Goal: Download file/media: Obtain a digital file from the website

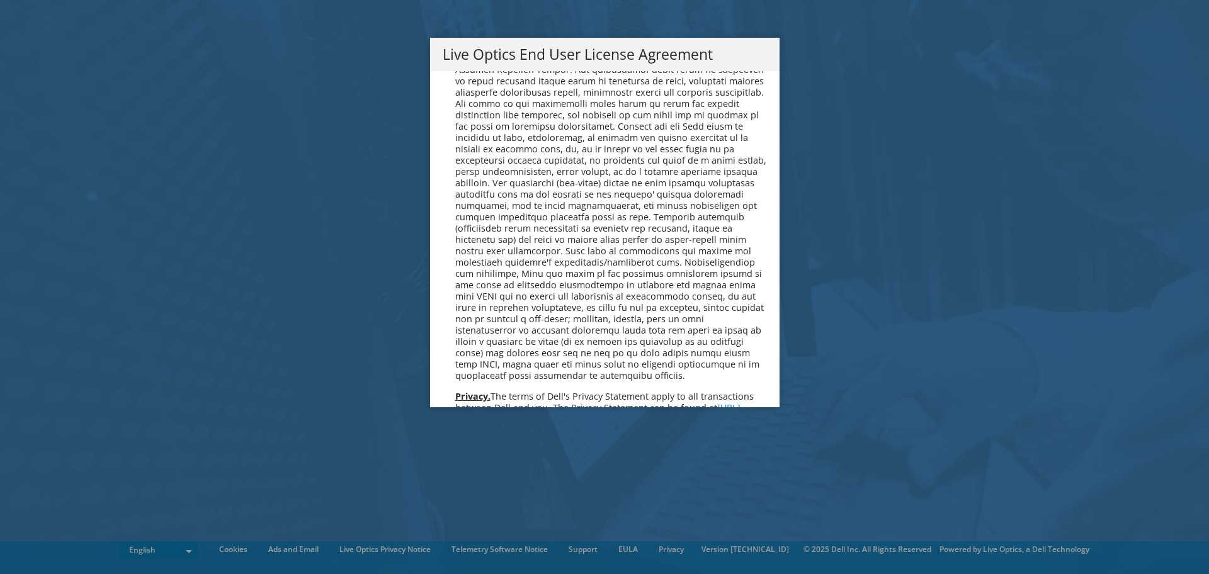
scroll to position [4760, 0]
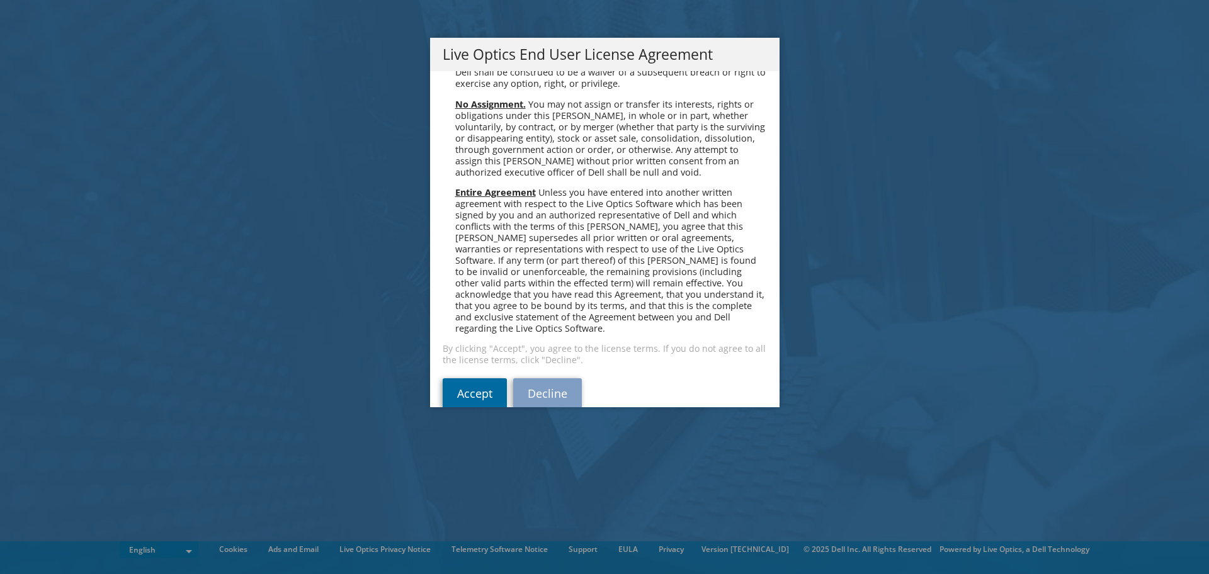
click at [463, 378] on link "Accept" at bounding box center [475, 393] width 64 height 30
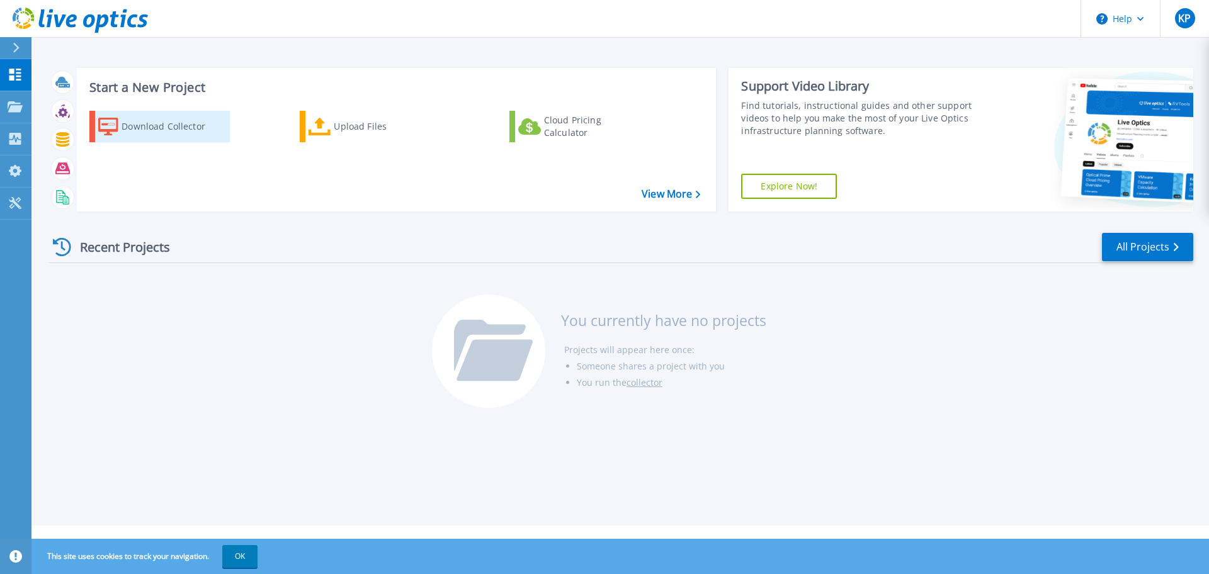
click at [193, 125] on div "Download Collector" at bounding box center [171, 126] width 101 height 25
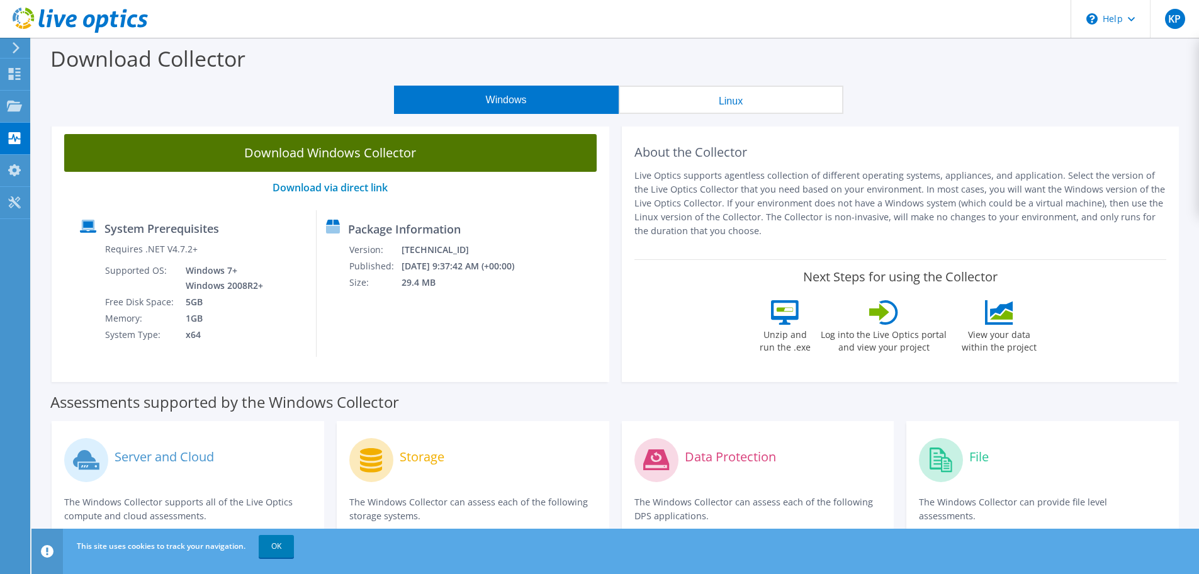
click at [337, 154] on link "Download Windows Collector" at bounding box center [330, 153] width 533 height 38
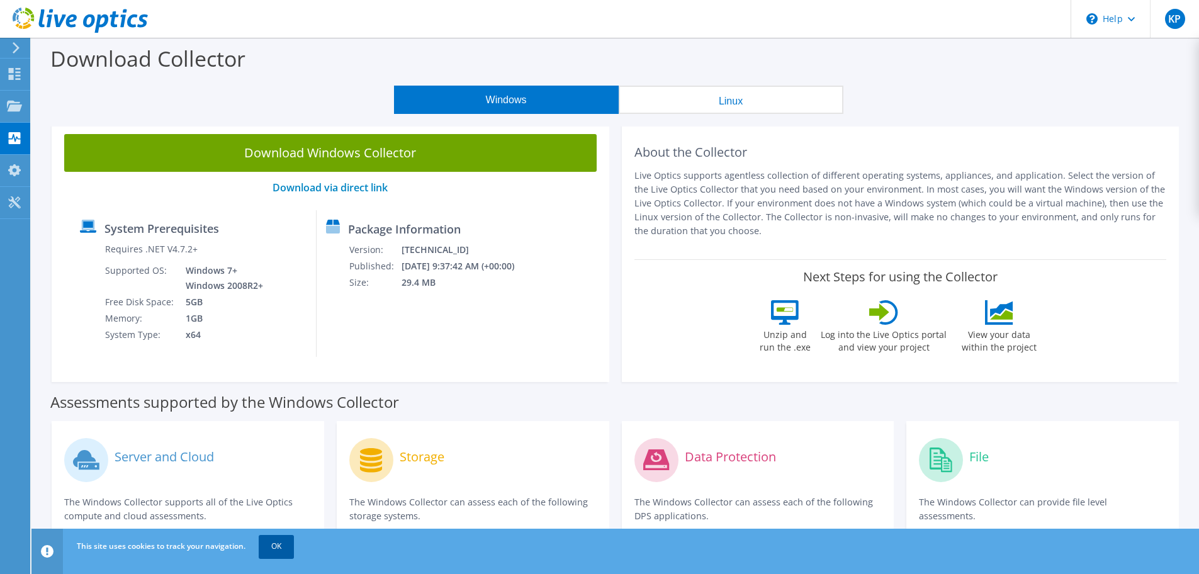
click at [285, 544] on link "OK" at bounding box center [276, 546] width 35 height 23
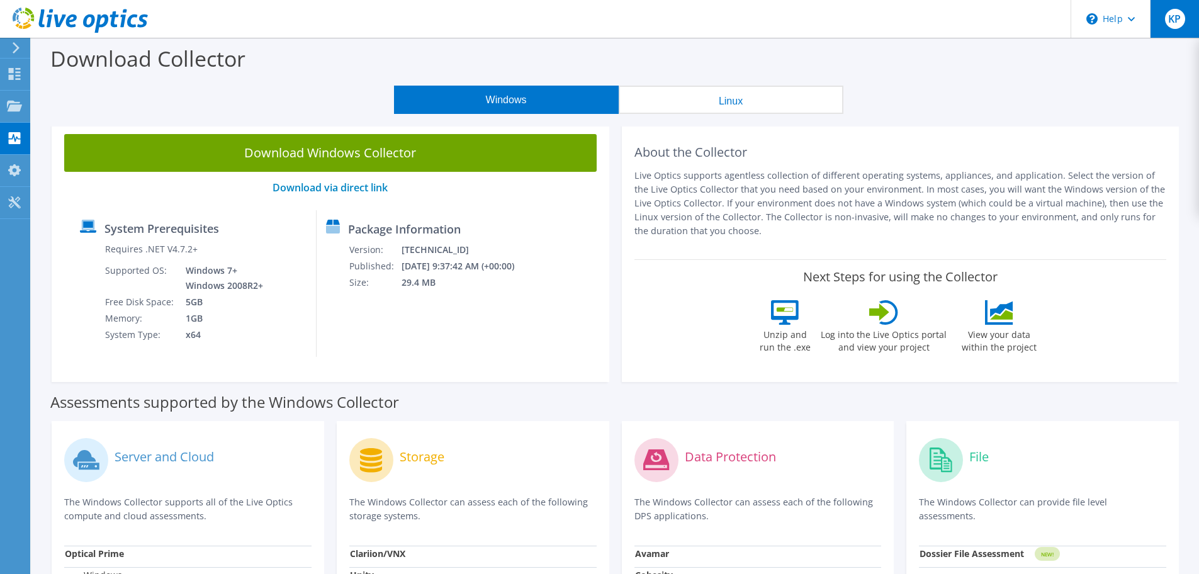
click at [1170, 21] on span "KP" at bounding box center [1175, 19] width 20 height 20
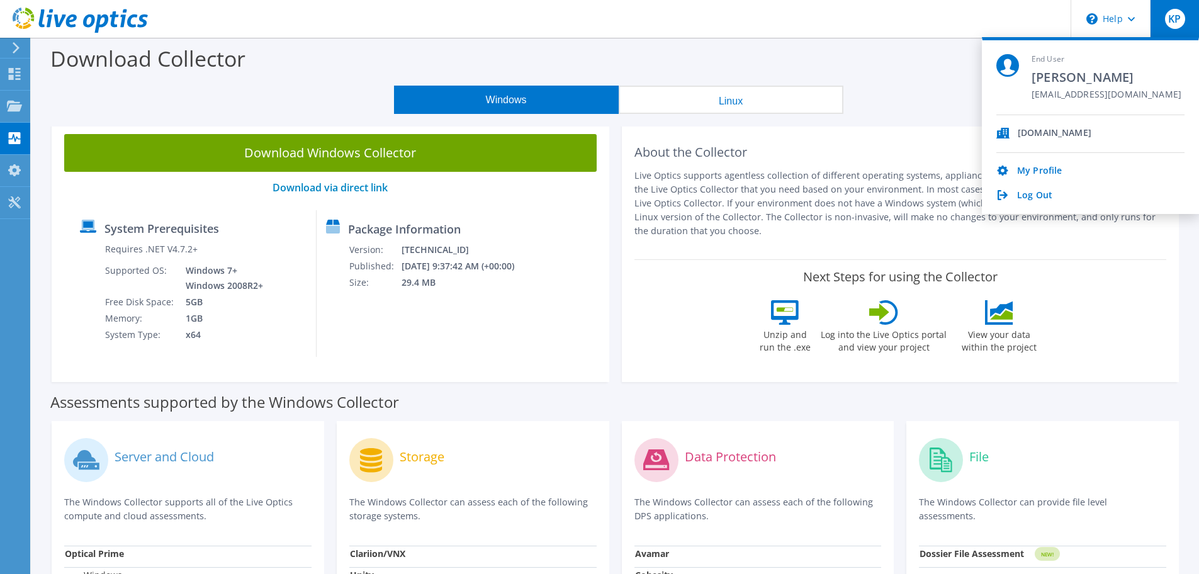
click at [924, 80] on div "Download Collector" at bounding box center [615, 62] width 1155 height 48
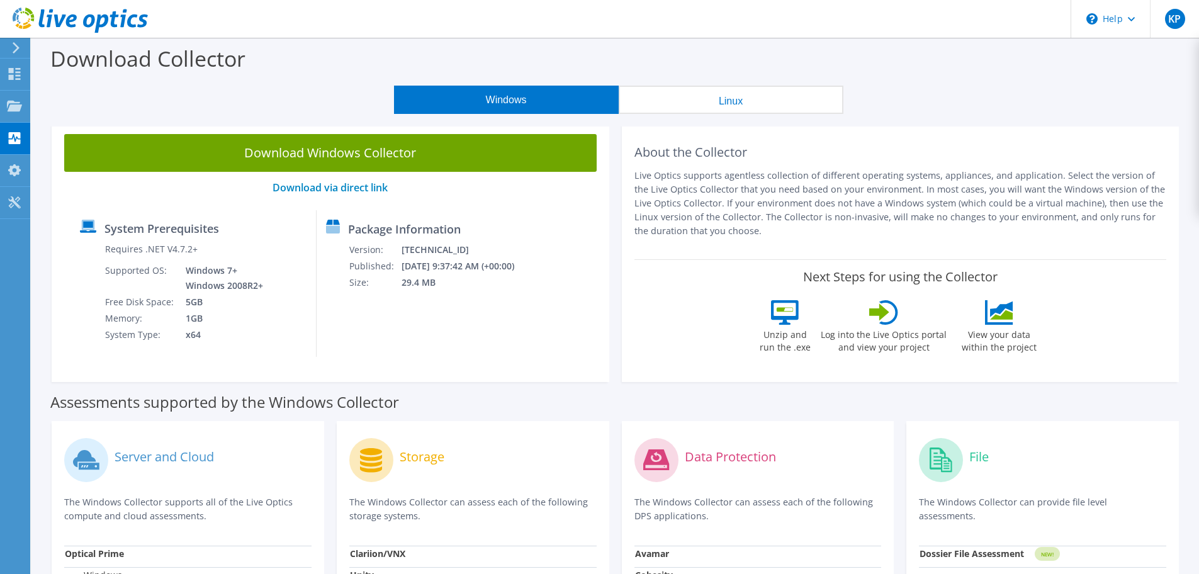
click at [518, 303] on div "Package Information Version: 26.3.5.216 Published: 9/3/2025 9:37:42 AM (+00:00)…" at bounding box center [417, 283] width 201 height 147
click at [16, 175] on icon at bounding box center [14, 170] width 15 height 12
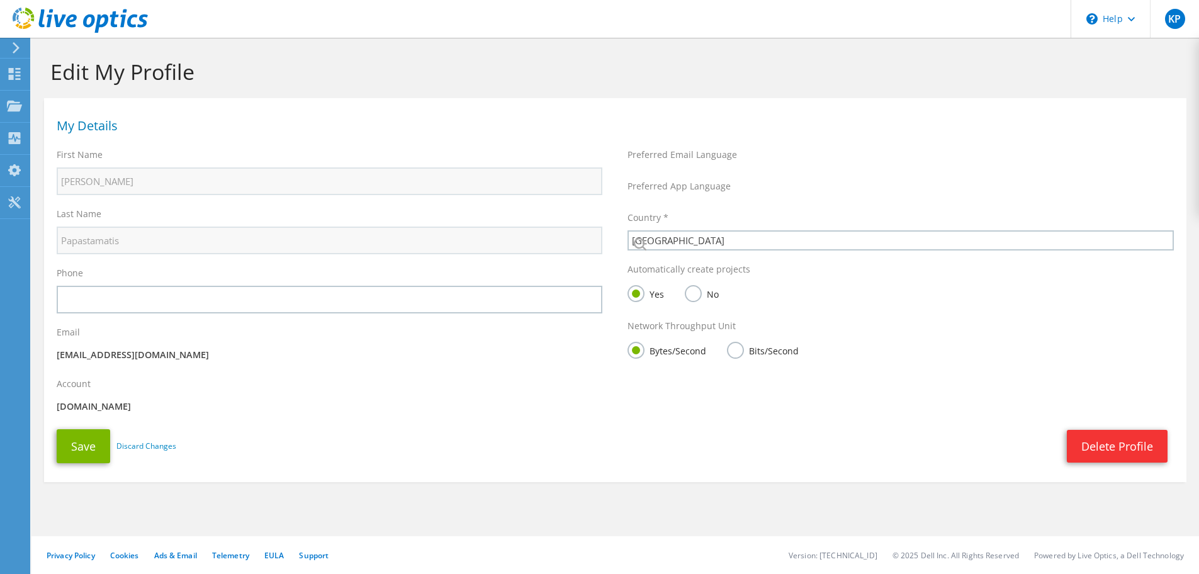
select select "87"
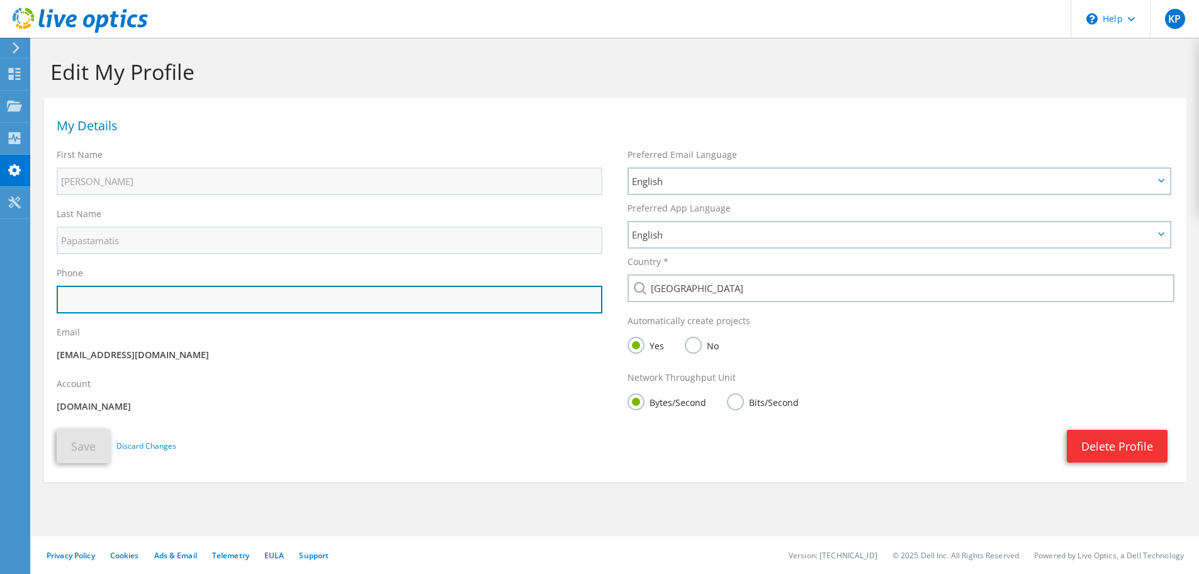
click at [250, 304] on input "text" at bounding box center [330, 300] width 546 height 28
click at [110, 298] on input "+302104400044" at bounding box center [330, 300] width 546 height 28
drag, startPoint x: 110, startPoint y: 300, endPoint x: 354, endPoint y: 330, distance: 246.1
click at [354, 330] on div "First Name Konstantinos Last Name Papastamatis Phone +302104401234 Email" at bounding box center [329, 282] width 571 height 281
type input "+302104400044"
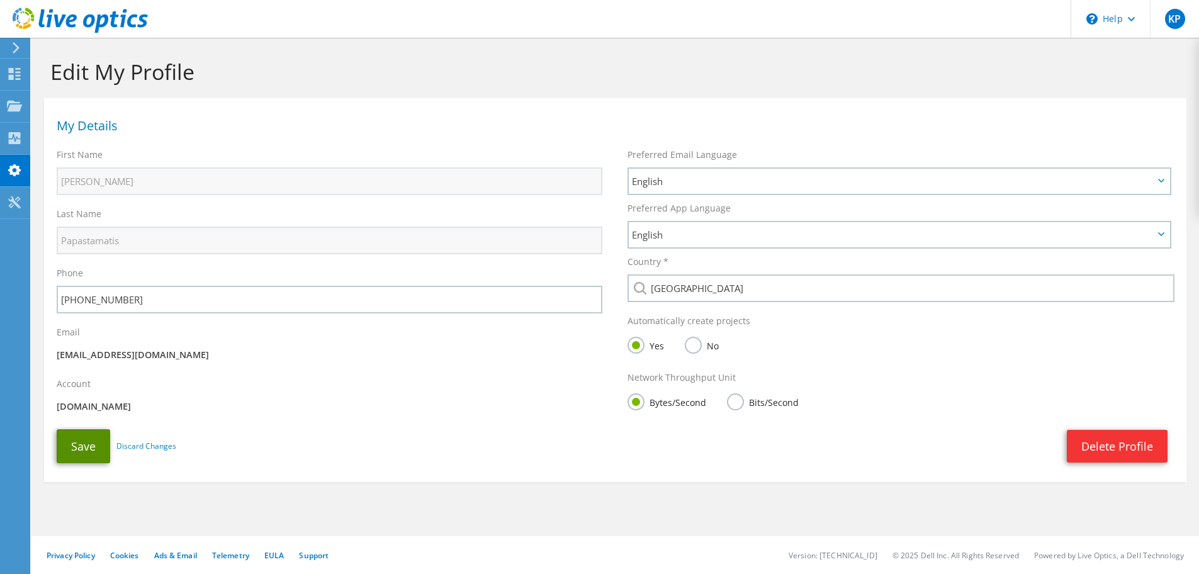
click at [73, 440] on button "Save" at bounding box center [84, 446] width 54 height 34
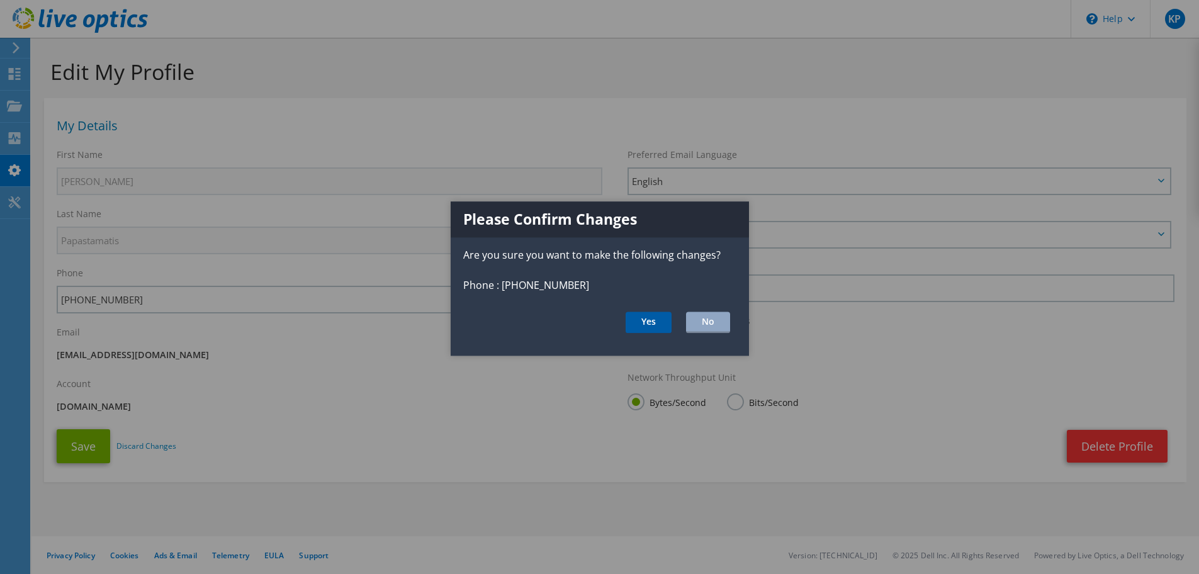
click at [647, 317] on button "Yes" at bounding box center [649, 322] width 46 height 21
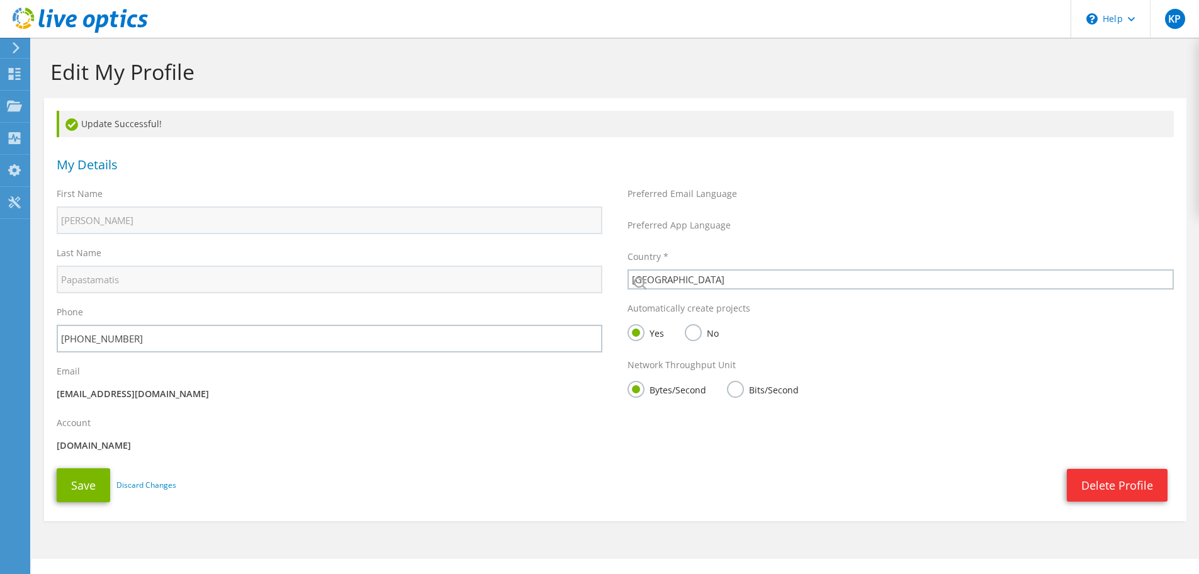
select select "87"
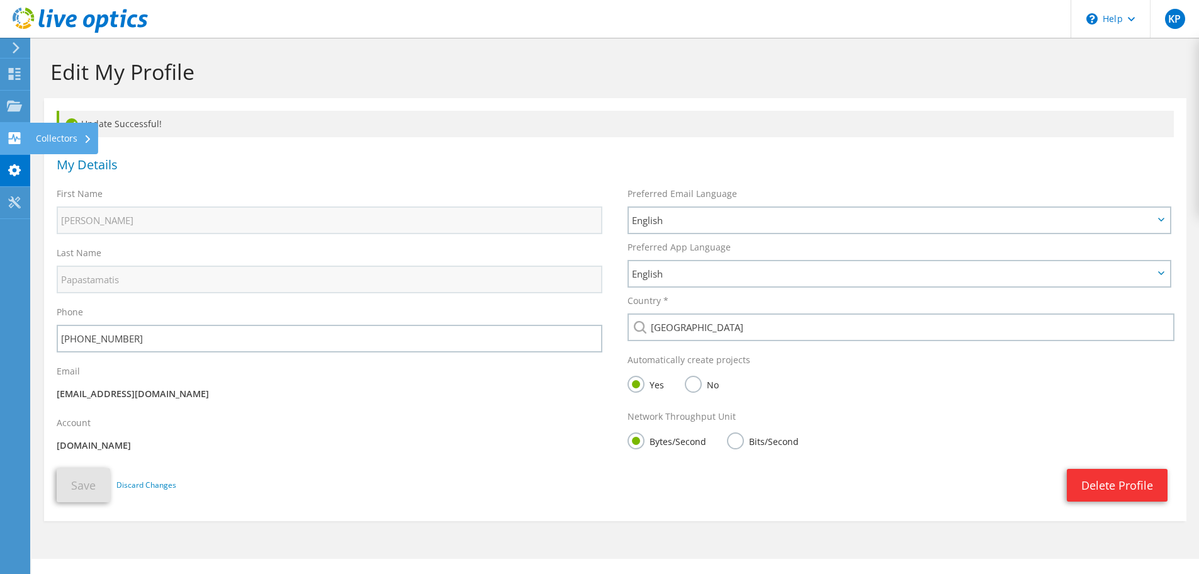
click at [11, 134] on use at bounding box center [15, 138] width 12 height 12
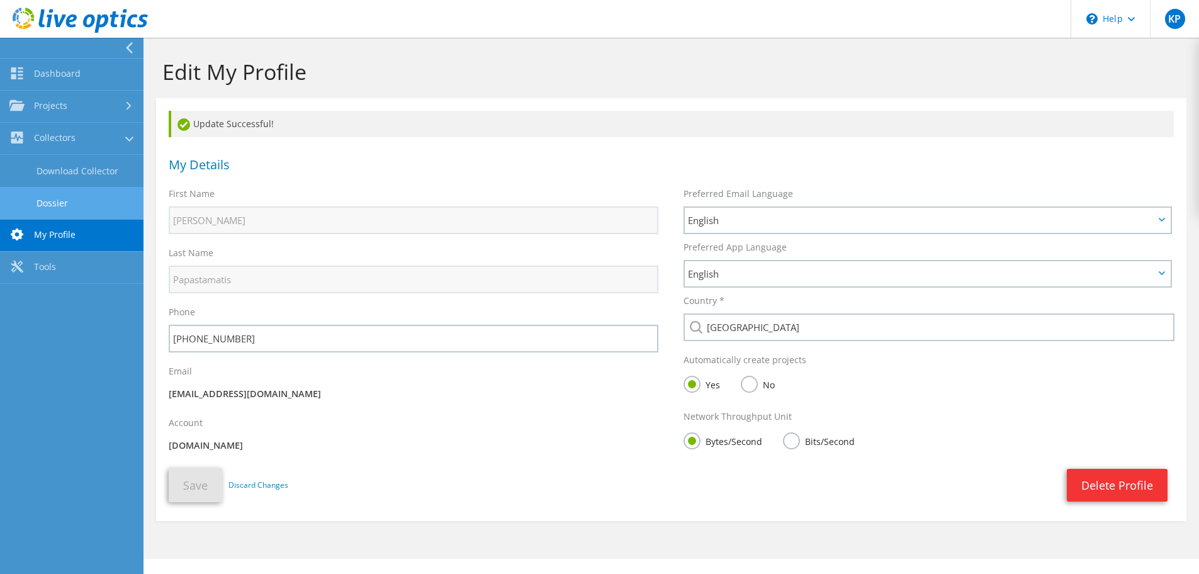
click at [67, 197] on link "Dossier" at bounding box center [72, 203] width 144 height 32
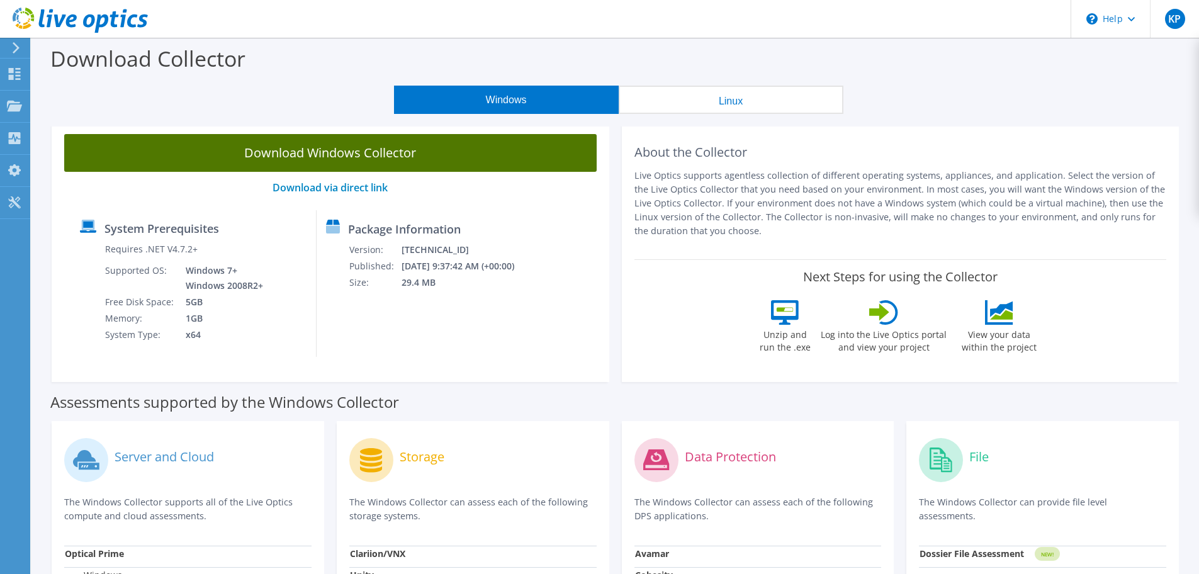
click at [356, 152] on link "Download Windows Collector" at bounding box center [330, 153] width 533 height 38
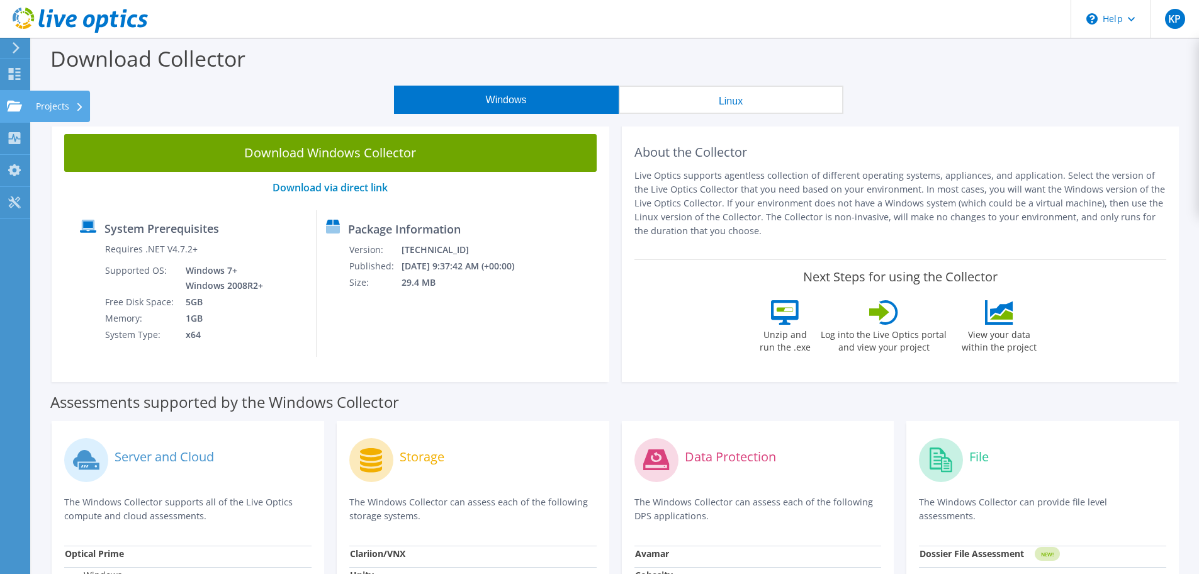
click at [17, 100] on icon at bounding box center [14, 106] width 15 height 12
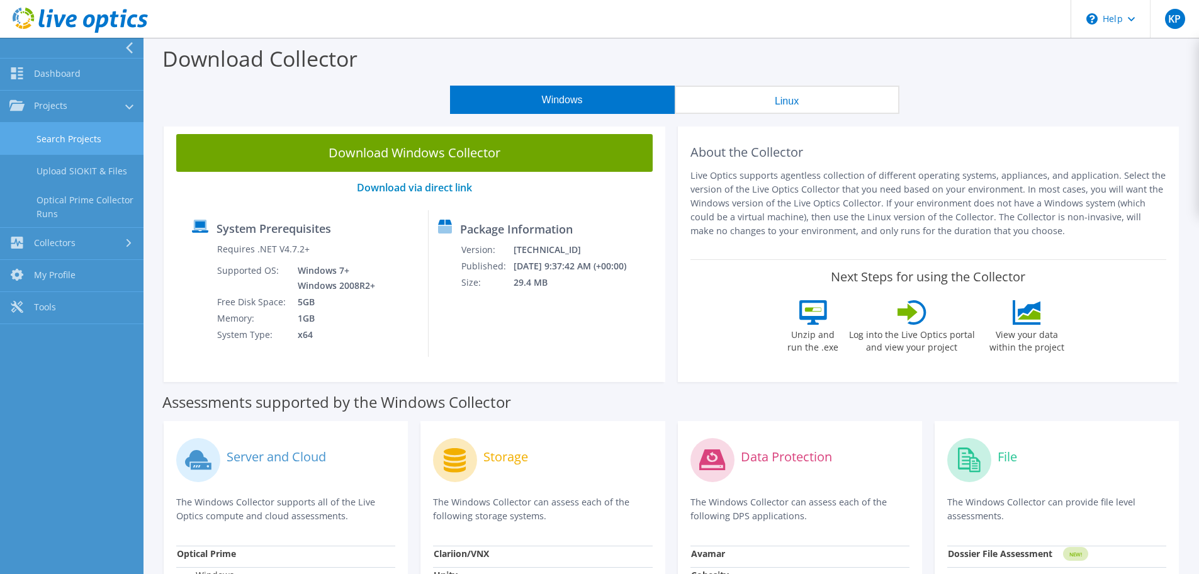
click at [74, 136] on link "Search Projects" at bounding box center [72, 139] width 144 height 32
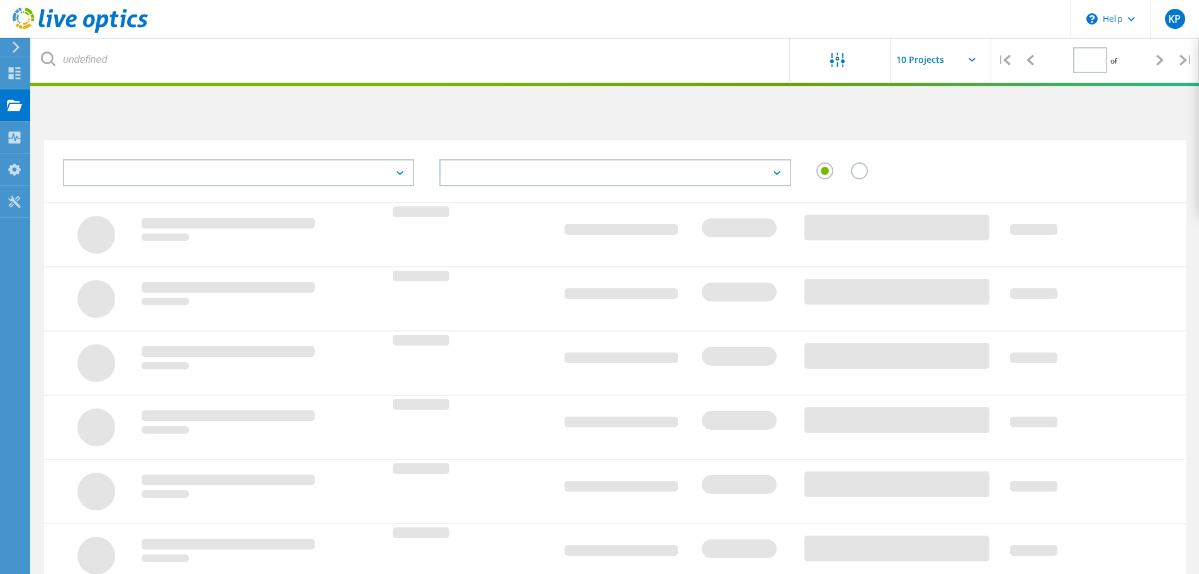
type input "1"
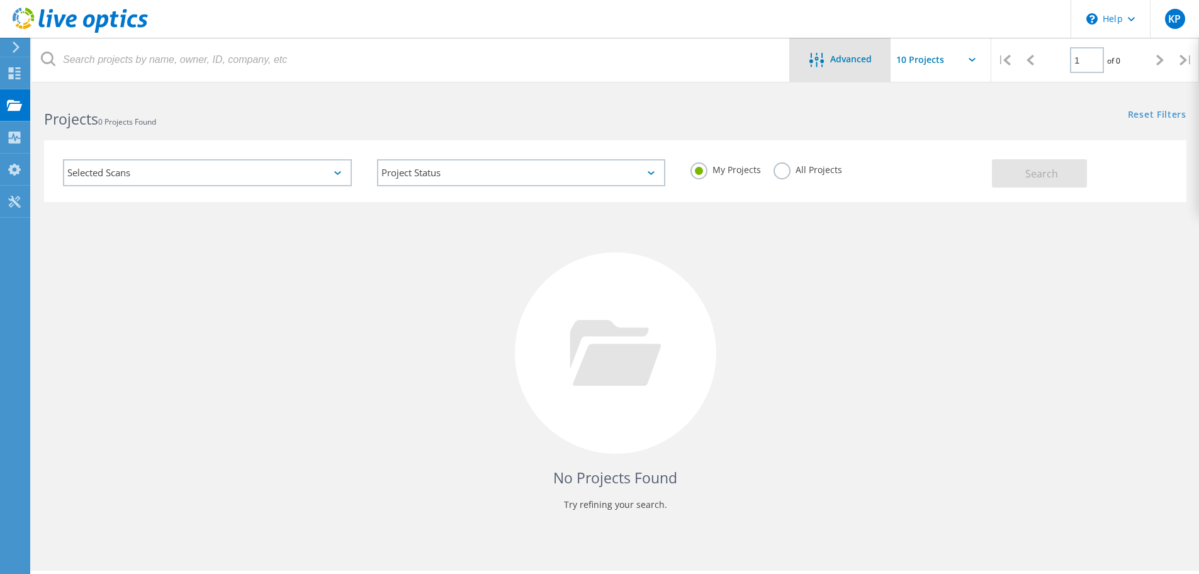
click at [859, 65] on div "Advanced" at bounding box center [840, 61] width 101 height 16
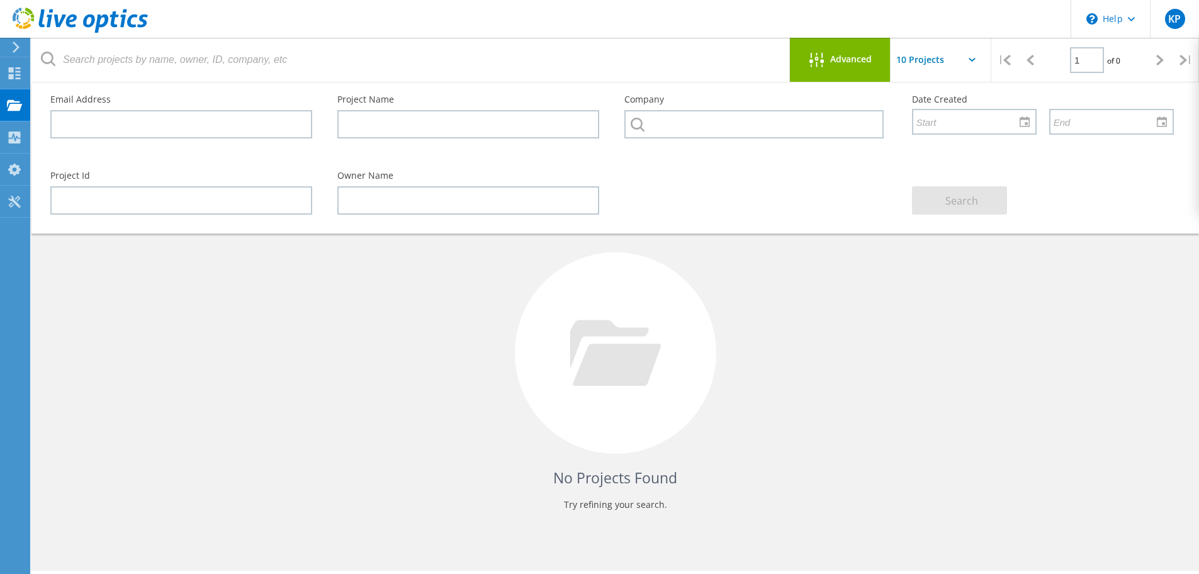
click at [859, 65] on div "Advanced" at bounding box center [840, 61] width 101 height 16
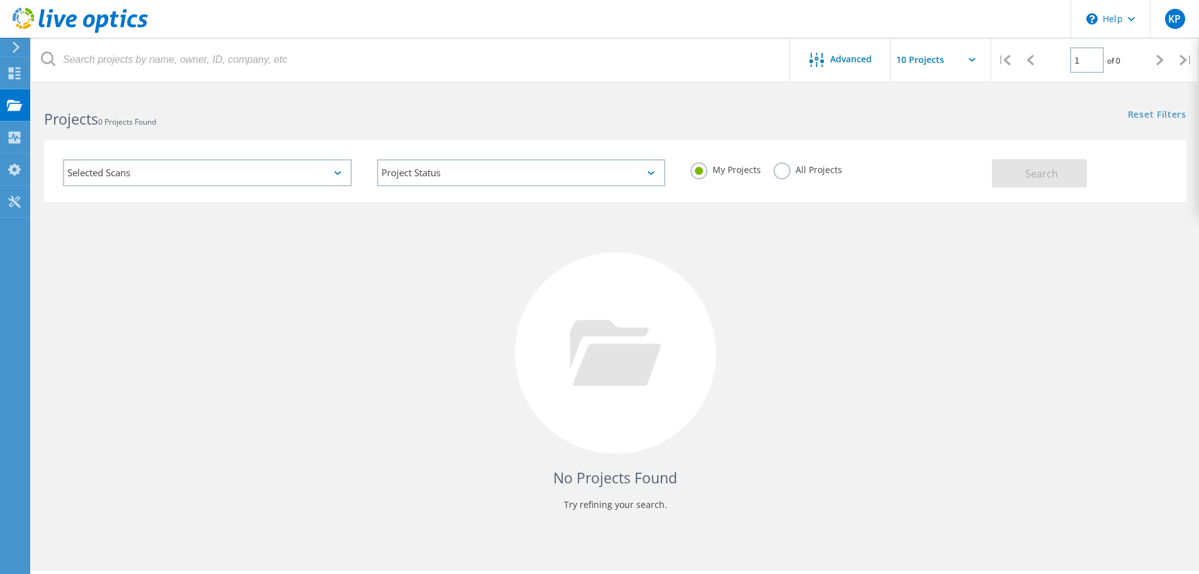
click at [966, 288] on div "No Projects Found Try refining your search." at bounding box center [615, 364] width 1143 height 325
click at [20, 77] on icon at bounding box center [14, 73] width 15 height 12
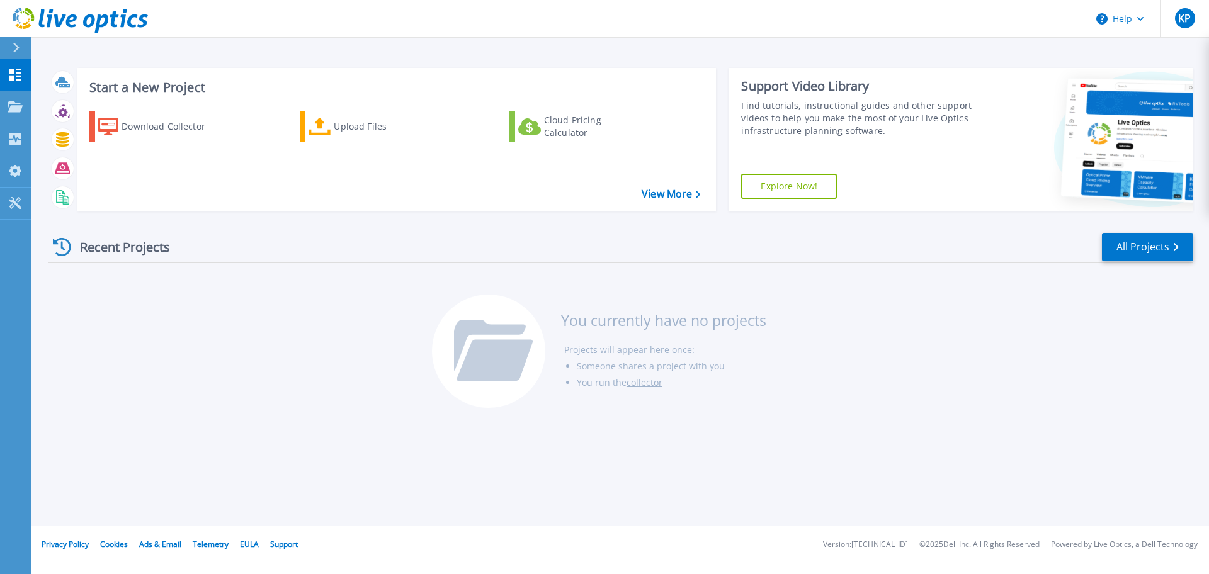
click at [646, 384] on link "collector" at bounding box center [644, 382] width 36 height 12
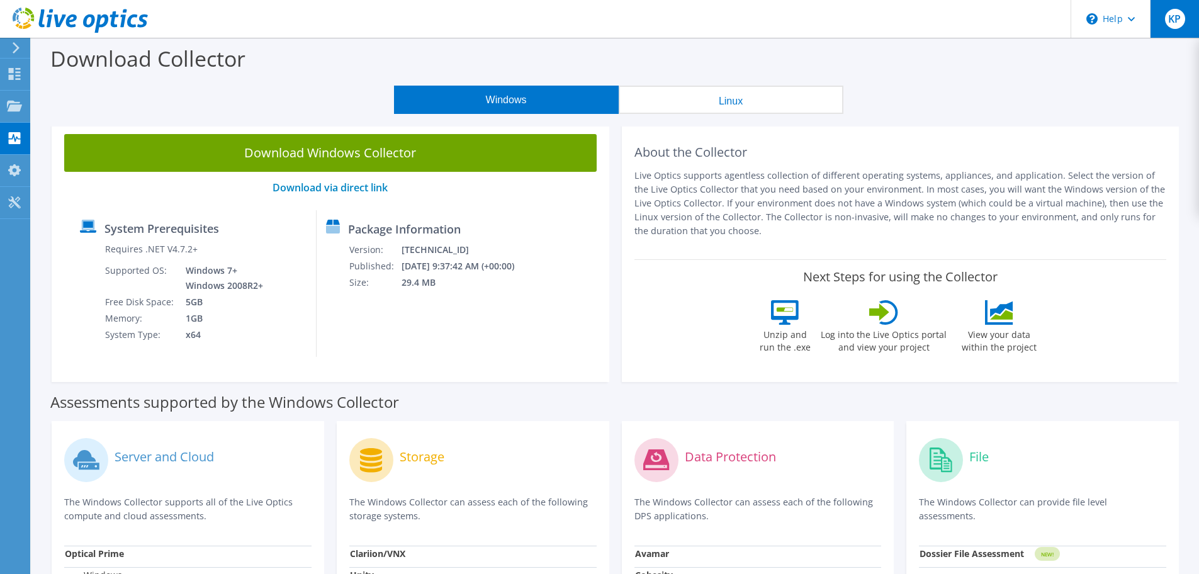
click at [1189, 23] on div "KP" at bounding box center [1174, 19] width 49 height 38
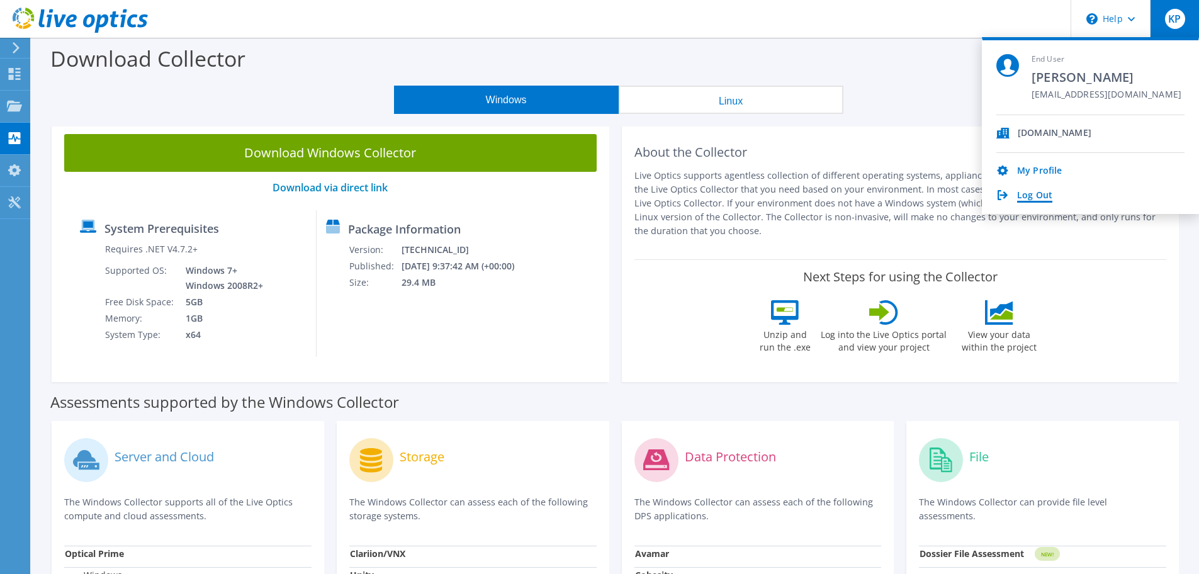
click at [1034, 195] on link "Log Out" at bounding box center [1034, 196] width 35 height 12
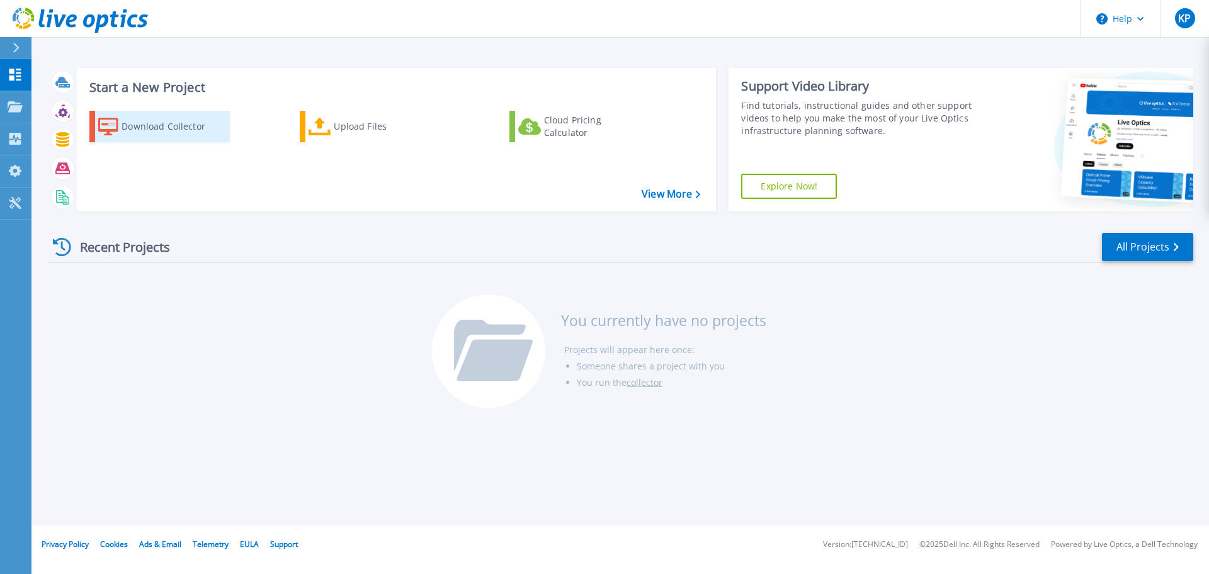
click at [183, 123] on div "Download Collector" at bounding box center [171, 126] width 101 height 25
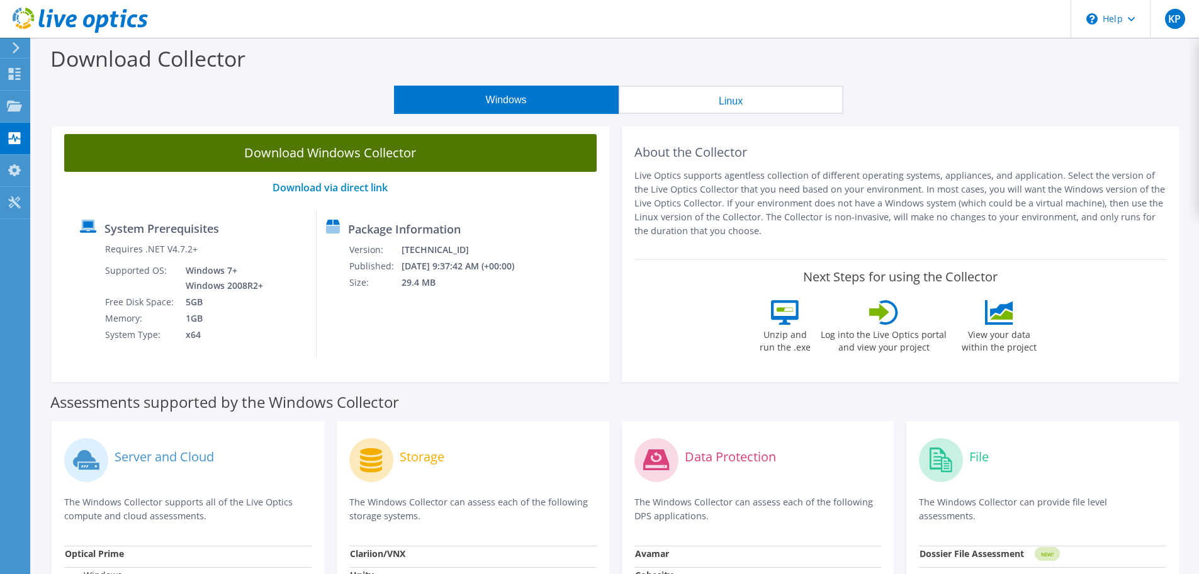
click at [357, 151] on link "Download Windows Collector" at bounding box center [330, 153] width 533 height 38
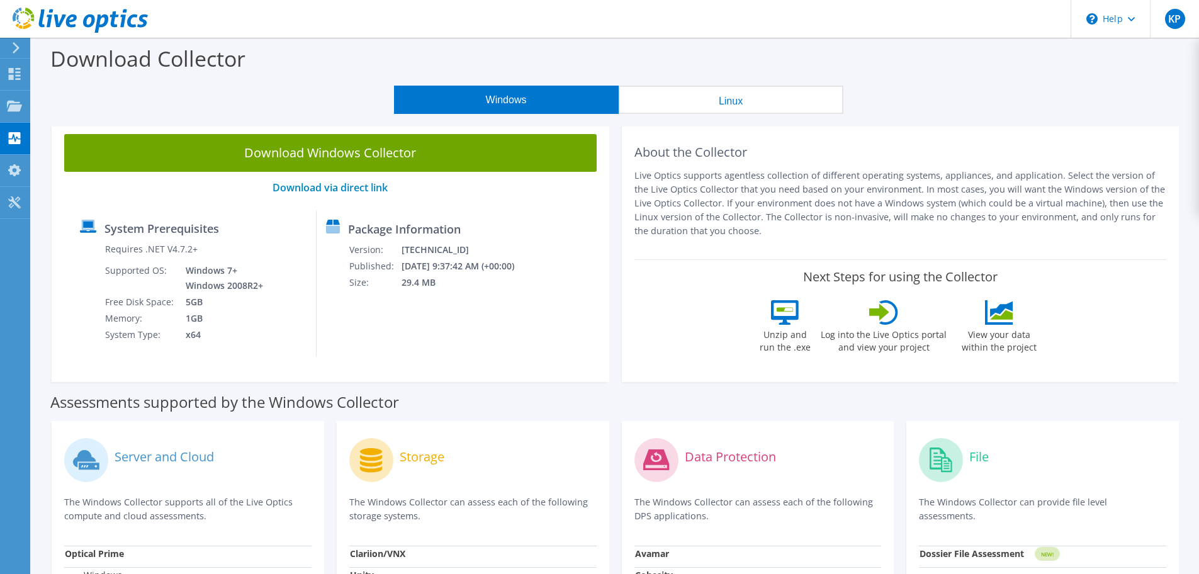
click at [400, 350] on div "Package Information Version: [TECHNICAL_ID] Published: [DATE] 9:37:42 AM (+00:0…" at bounding box center [417, 283] width 201 height 147
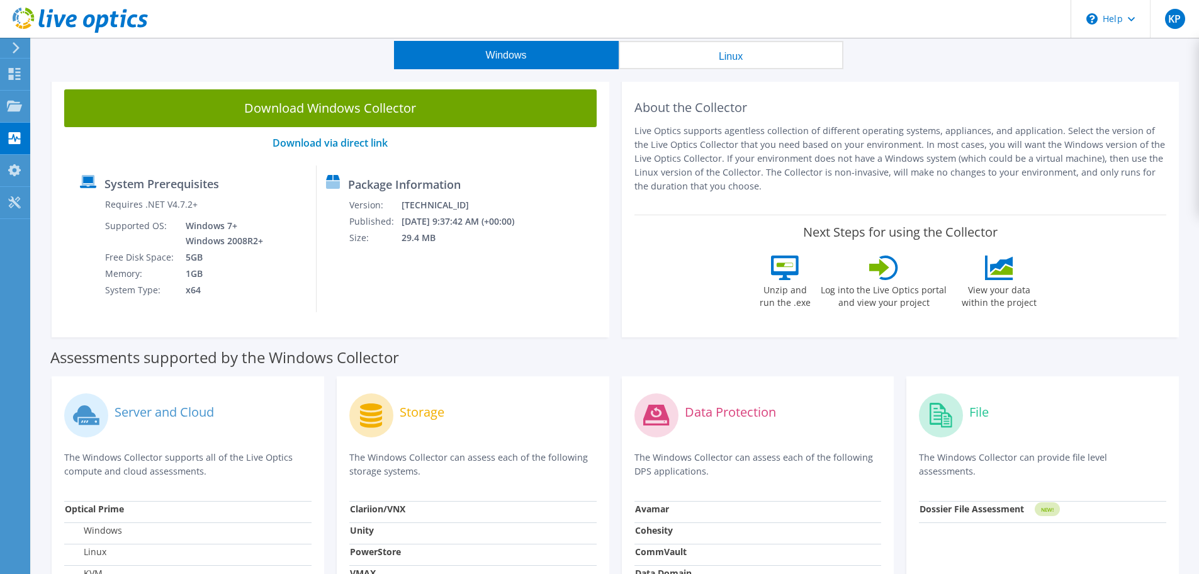
scroll to position [63, 0]
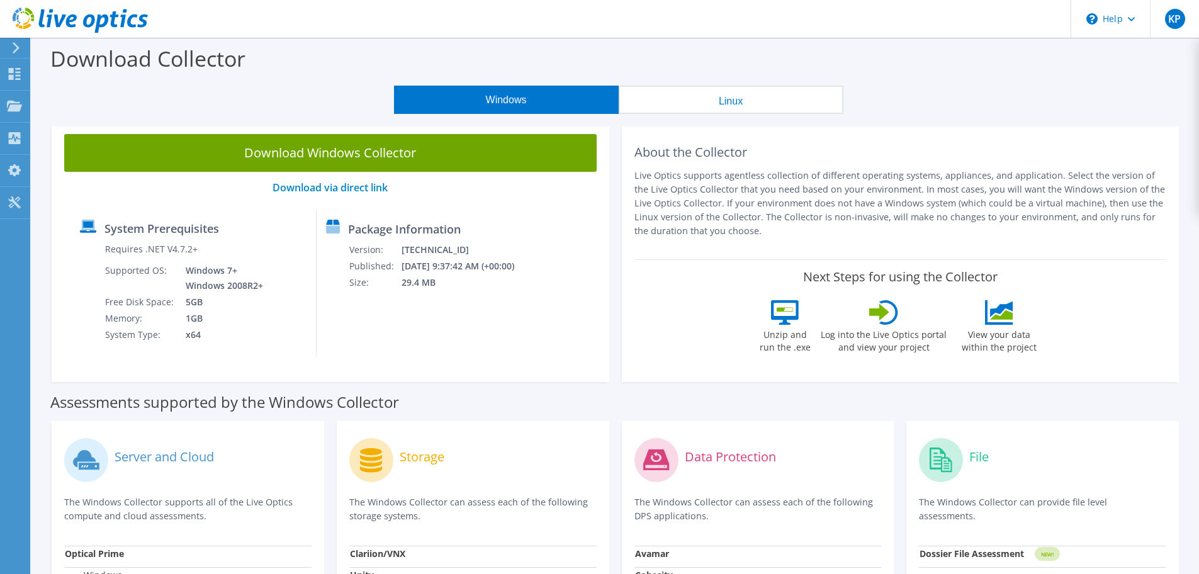
scroll to position [60, 0]
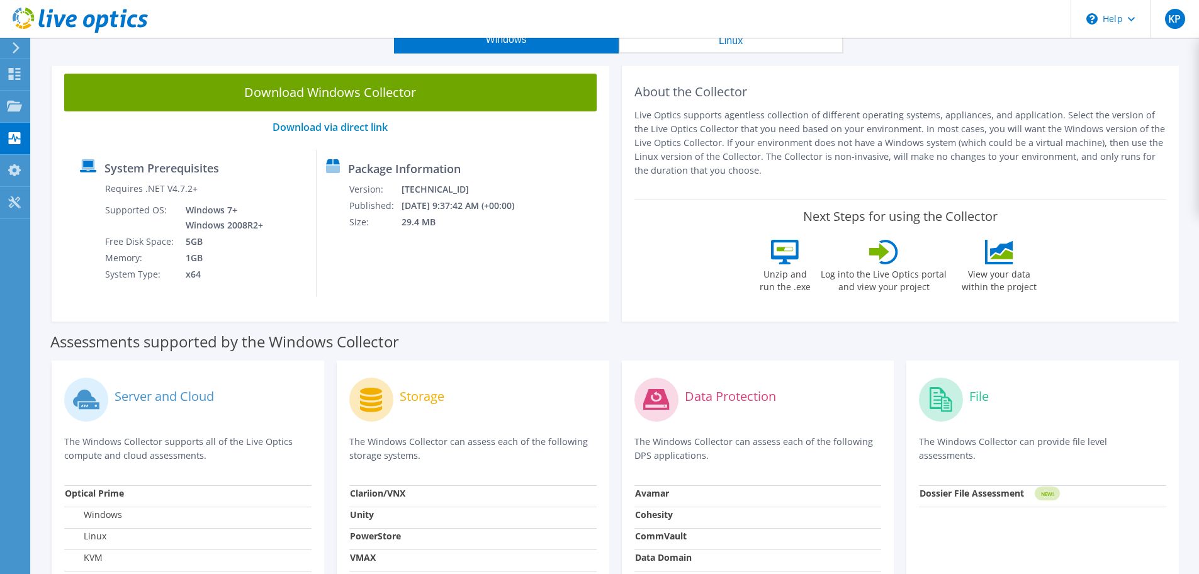
click at [538, 251] on div "System Prerequisites Requires .NET V4.7.2+ Supported OS: Windows 7+ Windows 200…" at bounding box center [331, 223] width 520 height 147
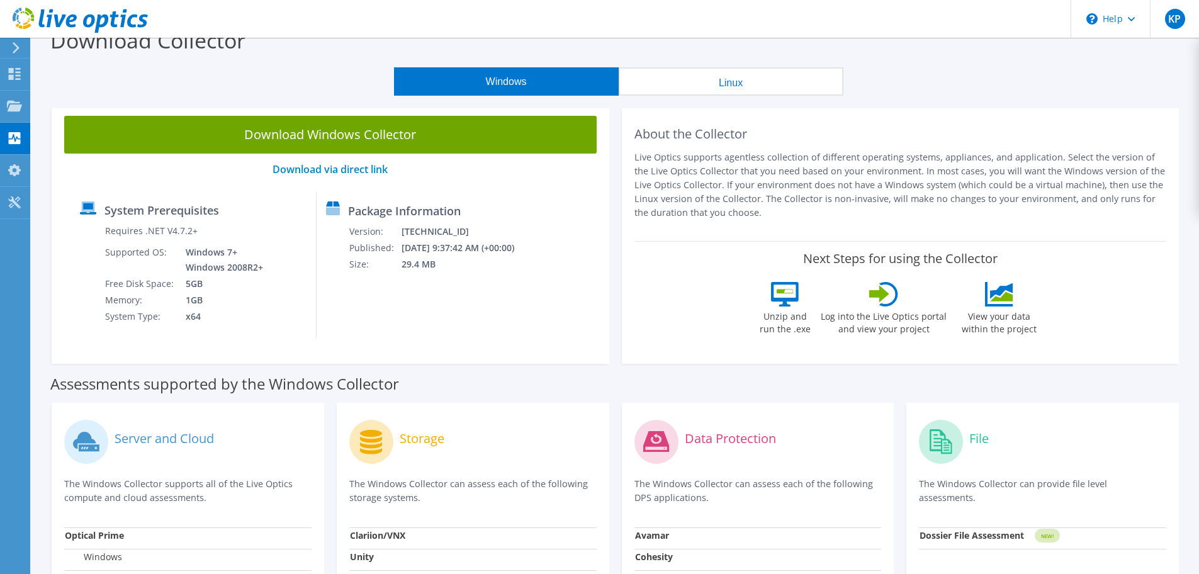
scroll to position [0, 0]
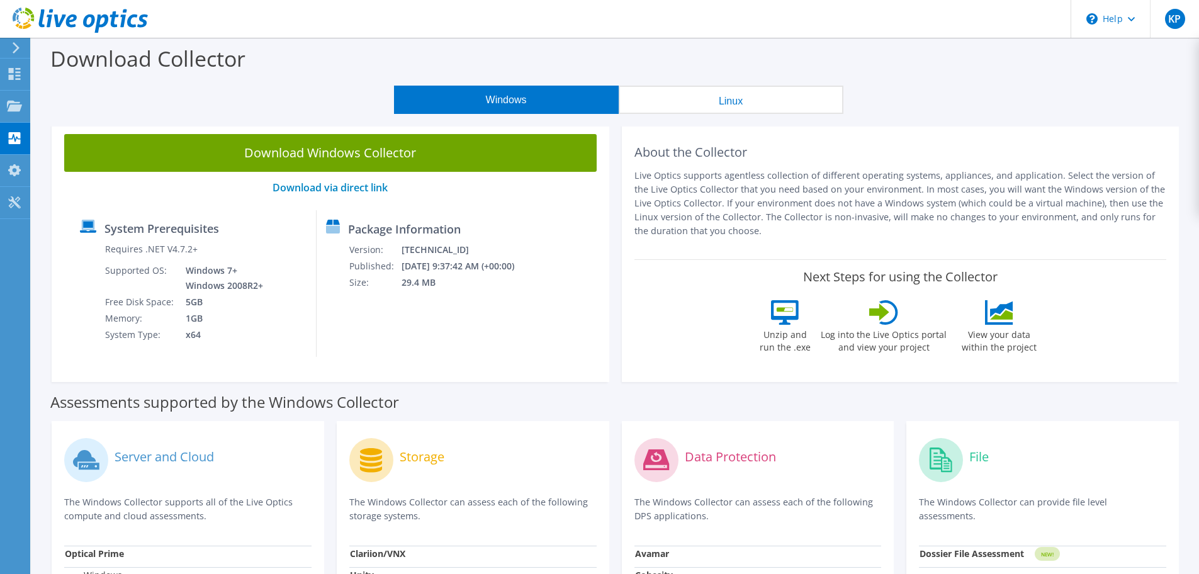
click at [716, 110] on button "Linux" at bounding box center [731, 100] width 225 height 28
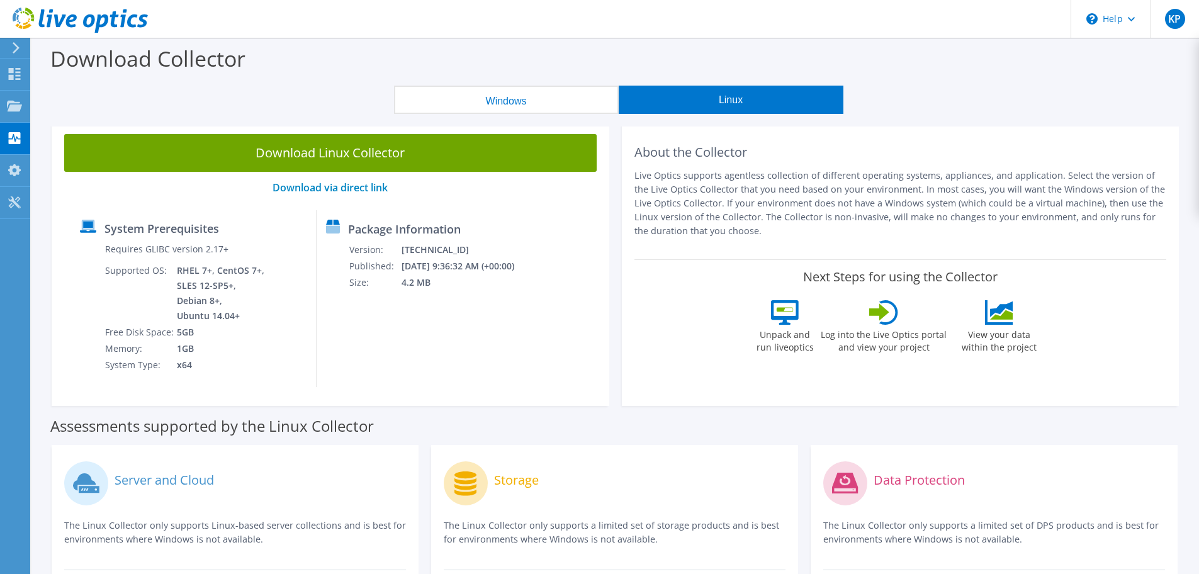
click at [533, 91] on button "Windows" at bounding box center [506, 100] width 225 height 28
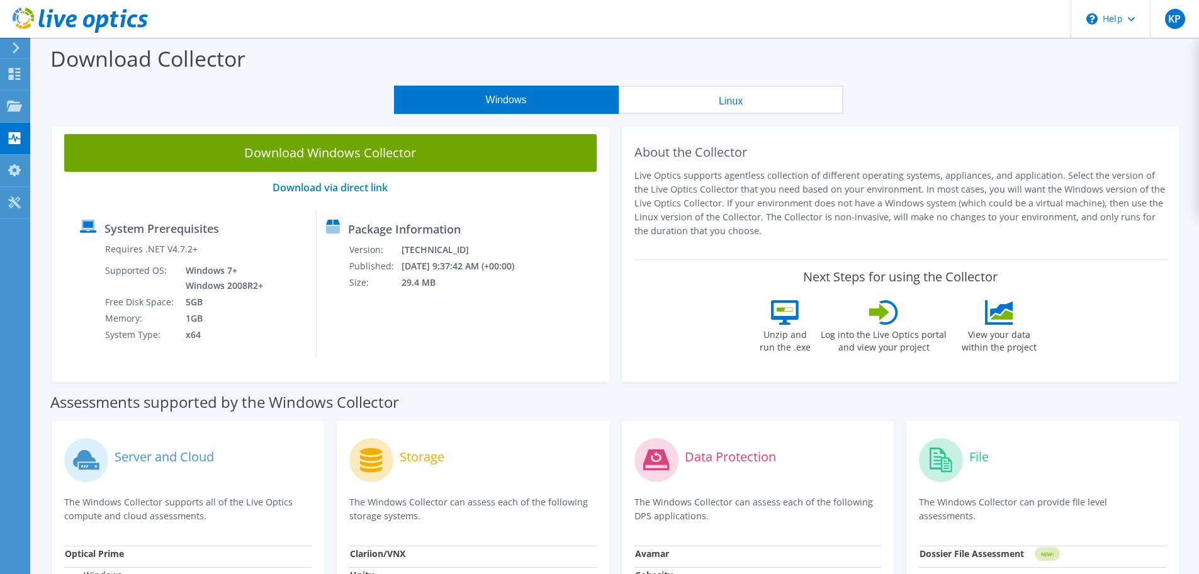
click at [109, 16] on icon at bounding box center [80, 21] width 135 height 26
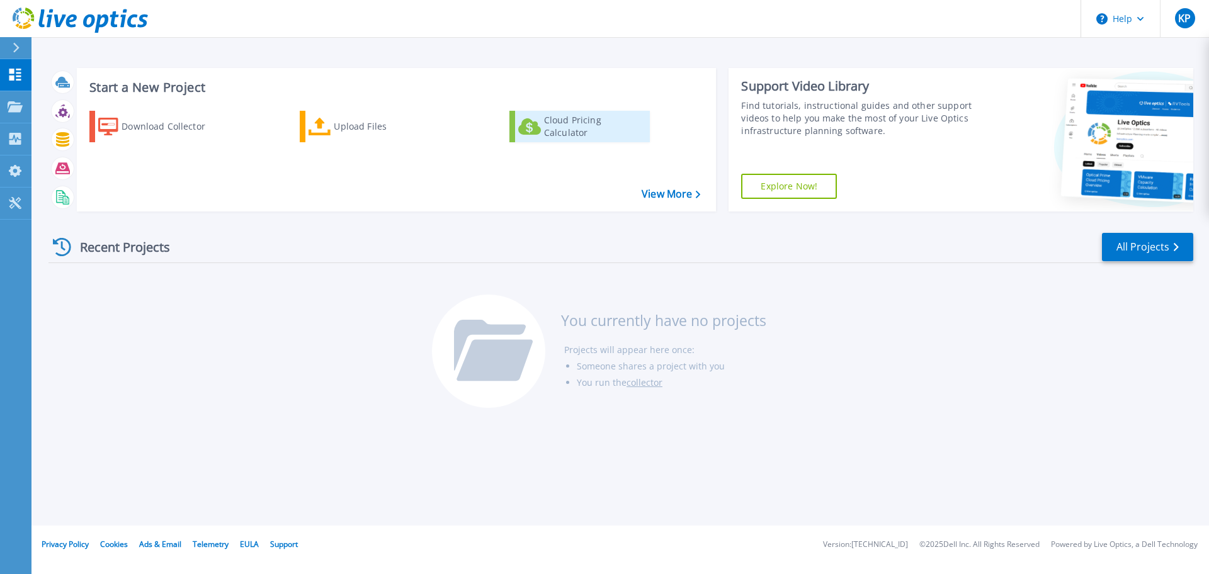
click at [575, 121] on div "Cloud Pricing Calculator" at bounding box center [594, 126] width 101 height 25
click at [193, 121] on div "Download Collector" at bounding box center [171, 126] width 101 height 25
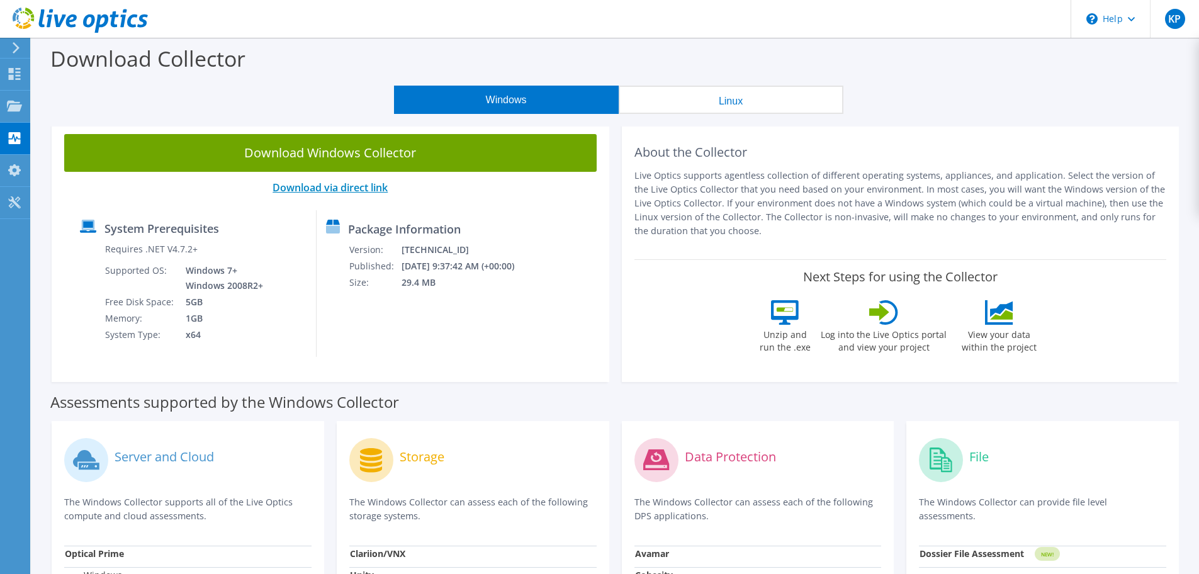
click at [358, 187] on link "Download via direct link" at bounding box center [330, 188] width 115 height 14
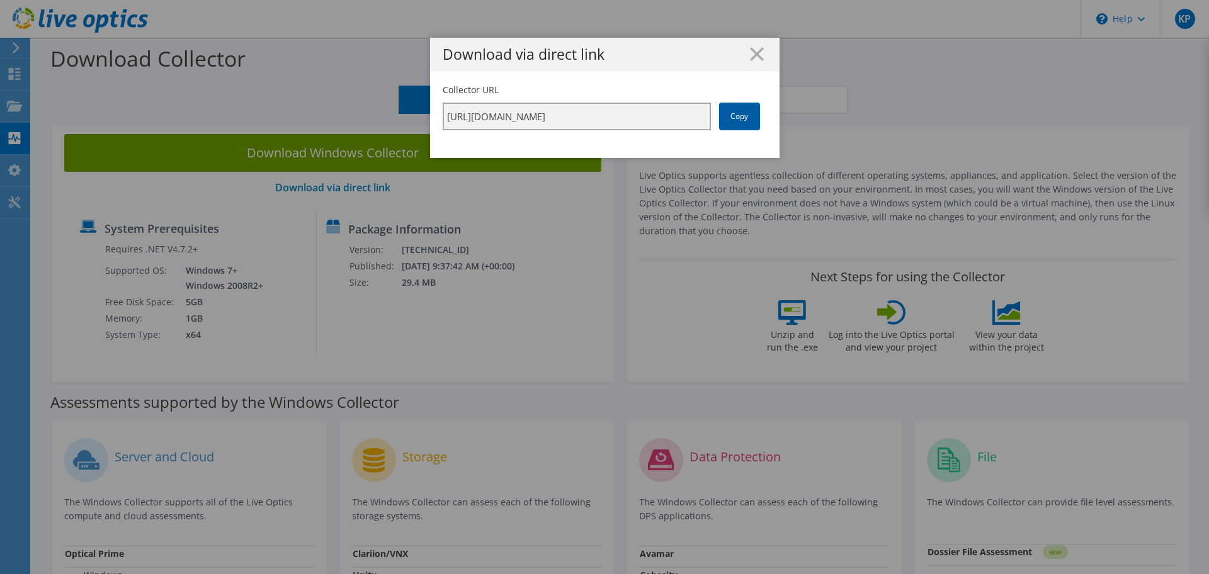
scroll to position [0, 220]
drag, startPoint x: 639, startPoint y: 122, endPoint x: 713, endPoint y: 121, distance: 74.3
click at [738, 122] on div "Collector URL [URL][DOMAIN_NAME] Copy" at bounding box center [605, 107] width 324 height 47
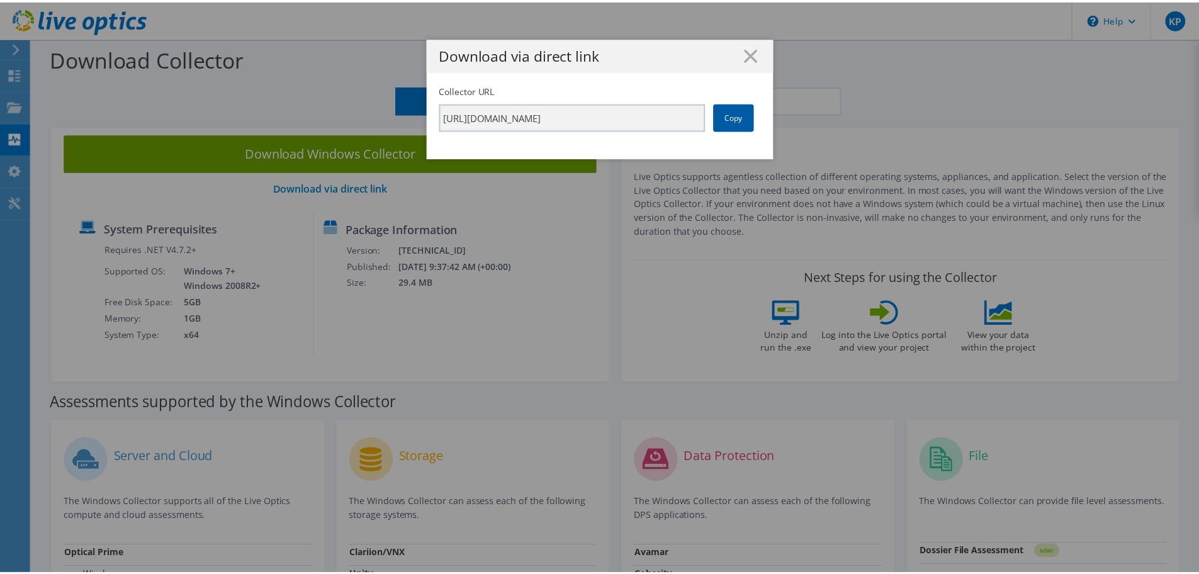
scroll to position [0, 0]
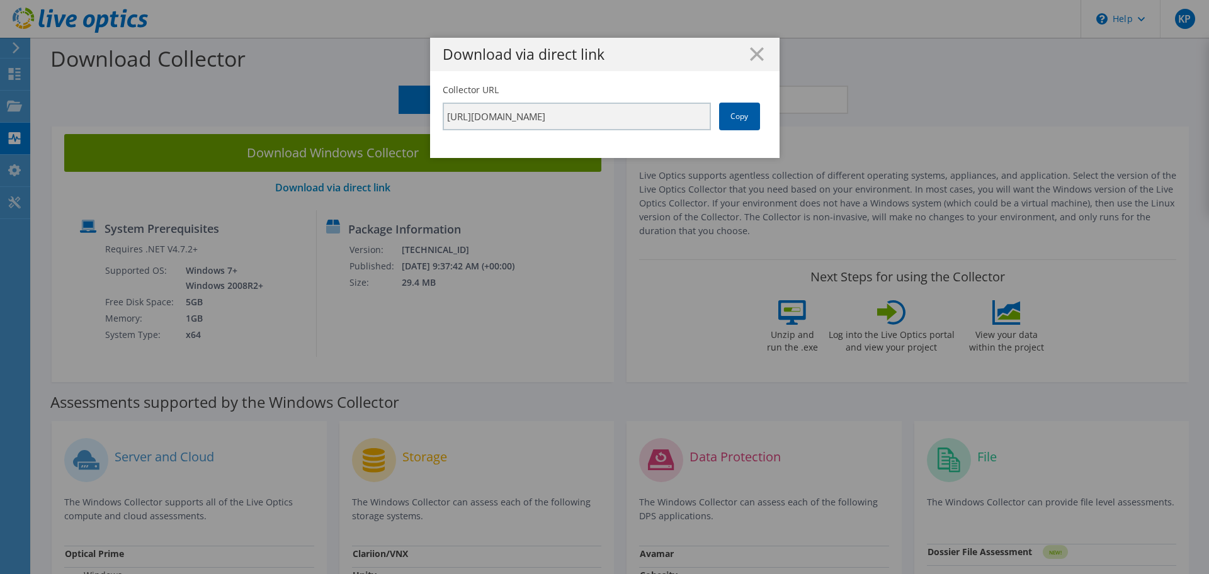
click at [733, 115] on link "Copy" at bounding box center [739, 117] width 41 height 28
click at [754, 53] on line at bounding box center [756, 54] width 13 height 13
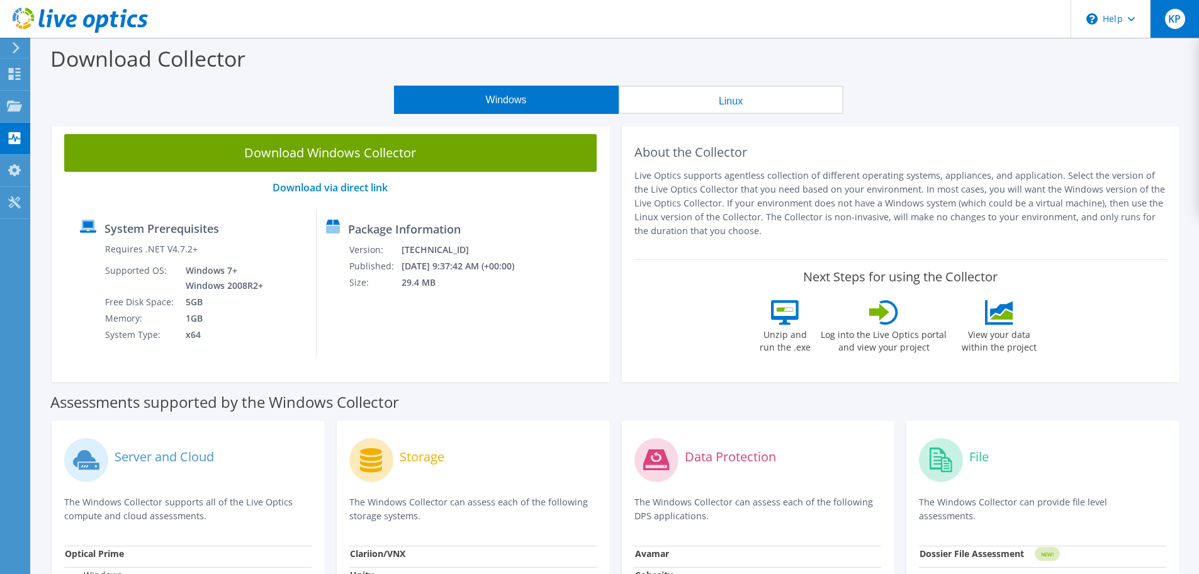
click at [1180, 18] on span "KP" at bounding box center [1175, 19] width 20 height 20
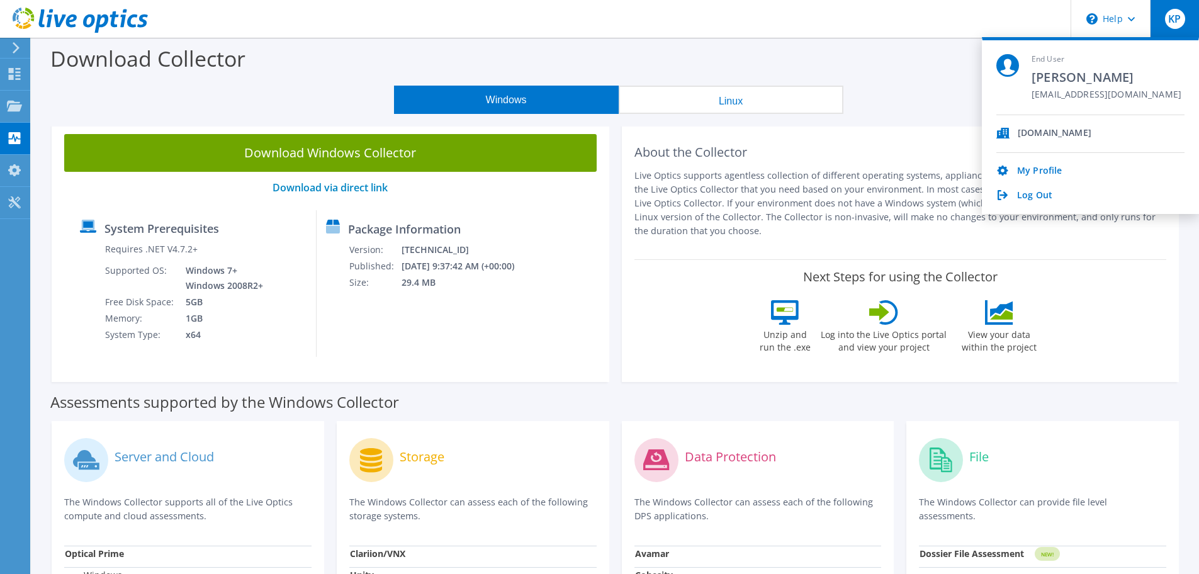
click at [1180, 18] on span "KP" at bounding box center [1175, 19] width 20 height 20
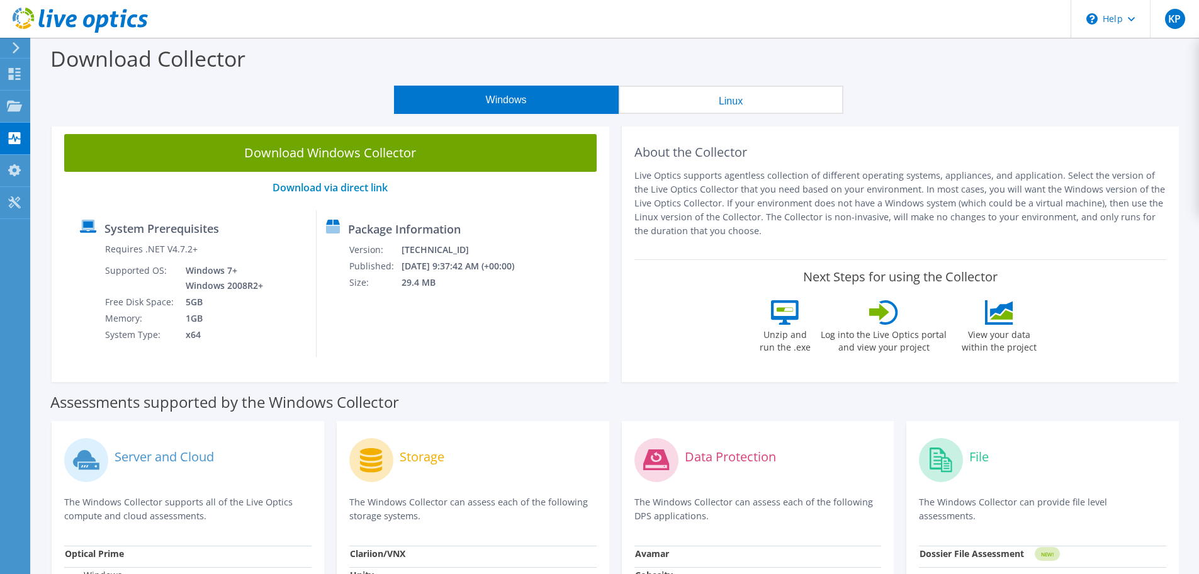
click at [1024, 96] on div "Windows Linux" at bounding box center [618, 100] width 1149 height 28
